Goal: Navigation & Orientation: Find specific page/section

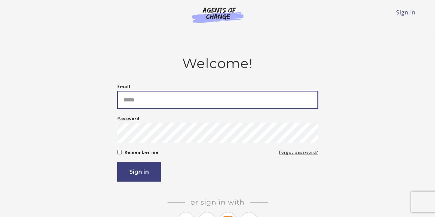
click at [182, 105] on input "Email" at bounding box center [217, 100] width 201 height 18
type input "**********"
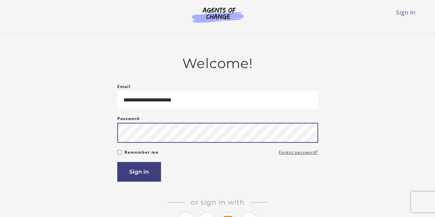
click at [117, 162] on button "Sign in" at bounding box center [139, 172] width 44 height 20
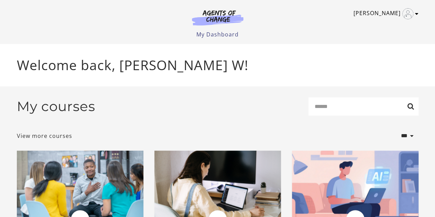
click at [413, 15] on link "[PERSON_NAME]" at bounding box center [383, 13] width 61 height 11
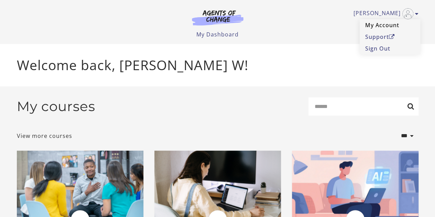
click at [385, 25] on link "My Account" at bounding box center [389, 25] width 60 height 12
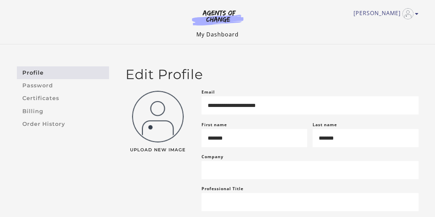
click at [216, 36] on link "My Dashboard" at bounding box center [217, 35] width 42 height 8
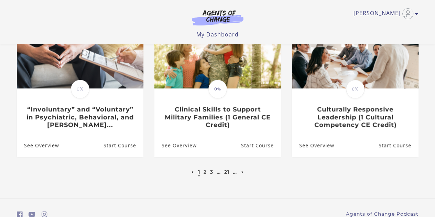
scroll to position [247, 0]
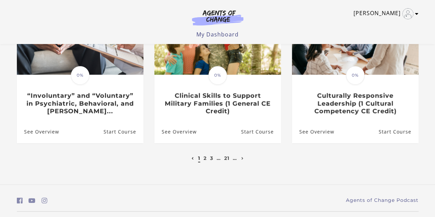
click at [417, 13] on icon "Toggle menu" at bounding box center [416, 13] width 3 height 5
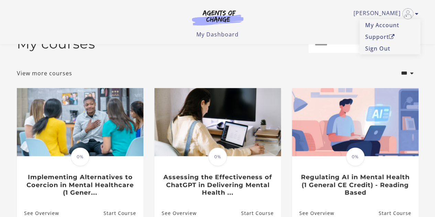
scroll to position [0, 0]
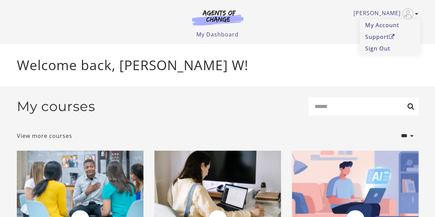
click at [52, 110] on h2 "My courses" at bounding box center [56, 106] width 78 height 16
click at [47, 136] on link "View more courses" at bounding box center [44, 136] width 55 height 8
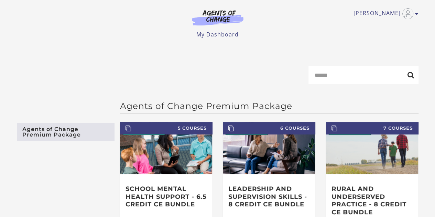
click at [81, 132] on link "Agents of Change Premium Package" at bounding box center [66, 132] width 98 height 18
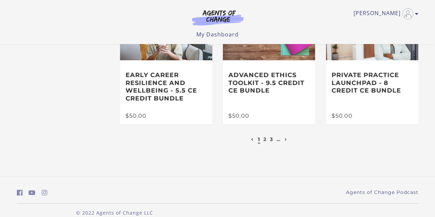
scroll to position [208, 0]
